Goal: Task Accomplishment & Management: Manage account settings

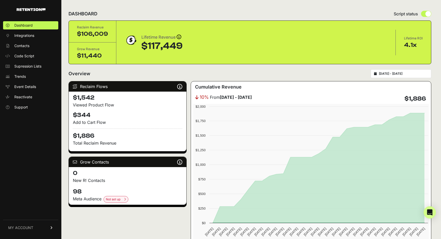
click at [26, 228] on span "MY ACCOUNT" at bounding box center [20, 227] width 25 height 5
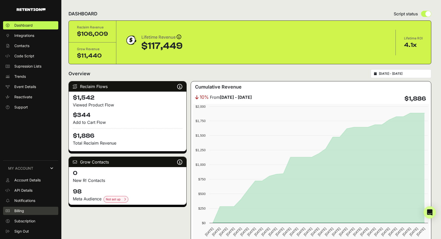
click at [21, 211] on span "Billing" at bounding box center [19, 210] width 10 height 5
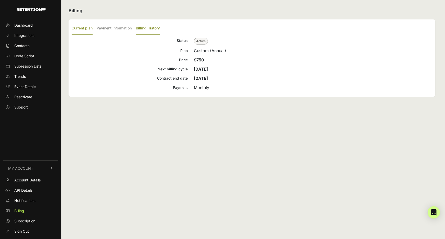
click at [142, 28] on label "Billing History" at bounding box center [148, 29] width 24 height 12
click at [0, 0] on input "Billing History" at bounding box center [0, 0] width 0 height 0
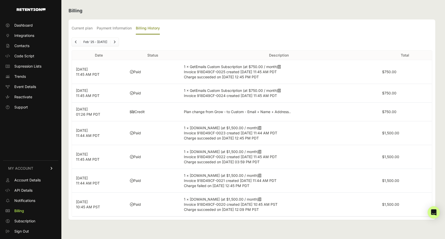
click at [227, 16] on div "Billing Current plan Payment Information Billing History Status Active Plan Cus…" at bounding box center [251, 119] width 381 height 239
click at [348, 13] on h2 "Billing" at bounding box center [252, 10] width 367 height 7
click at [280, 90] on icon at bounding box center [279, 91] width 3 height 4
click at [281, 66] on icon at bounding box center [279, 67] width 3 height 4
